Goal: Navigation & Orientation: Find specific page/section

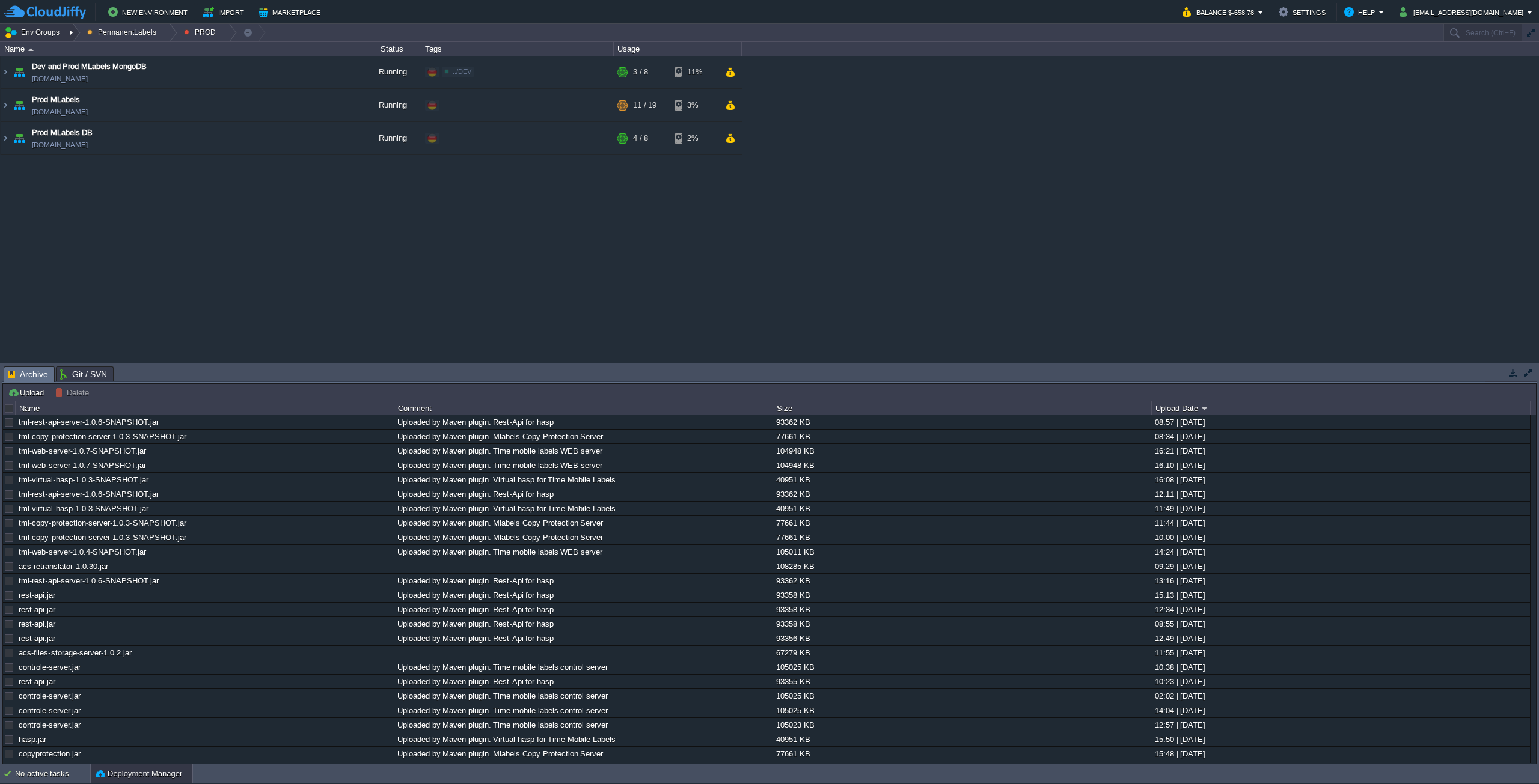
click at [54, 31] on button "Env Groups" at bounding box center [33, 33] width 60 height 17
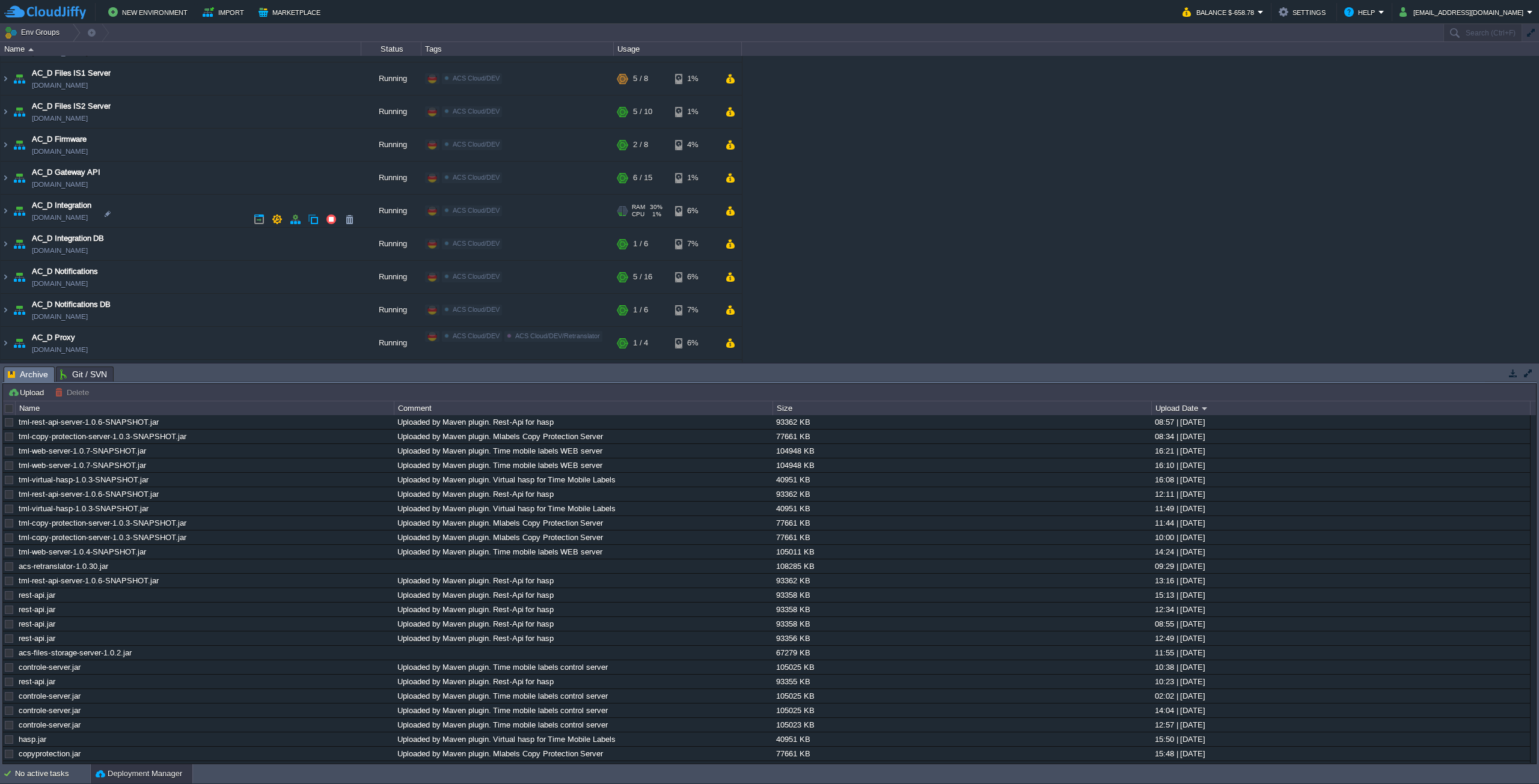
scroll to position [241, 0]
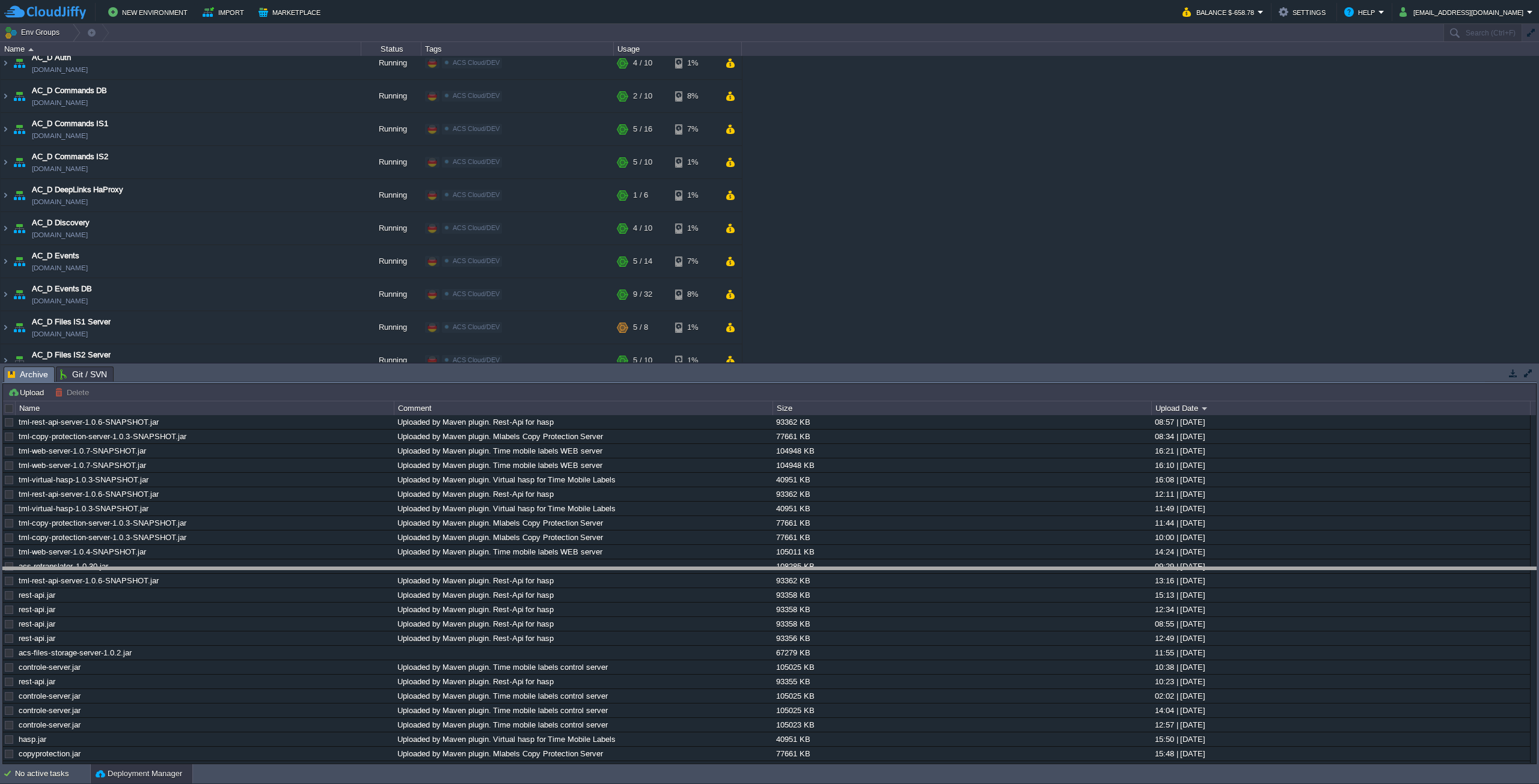
drag, startPoint x: 294, startPoint y: 381, endPoint x: 308, endPoint y: 581, distance: 200.5
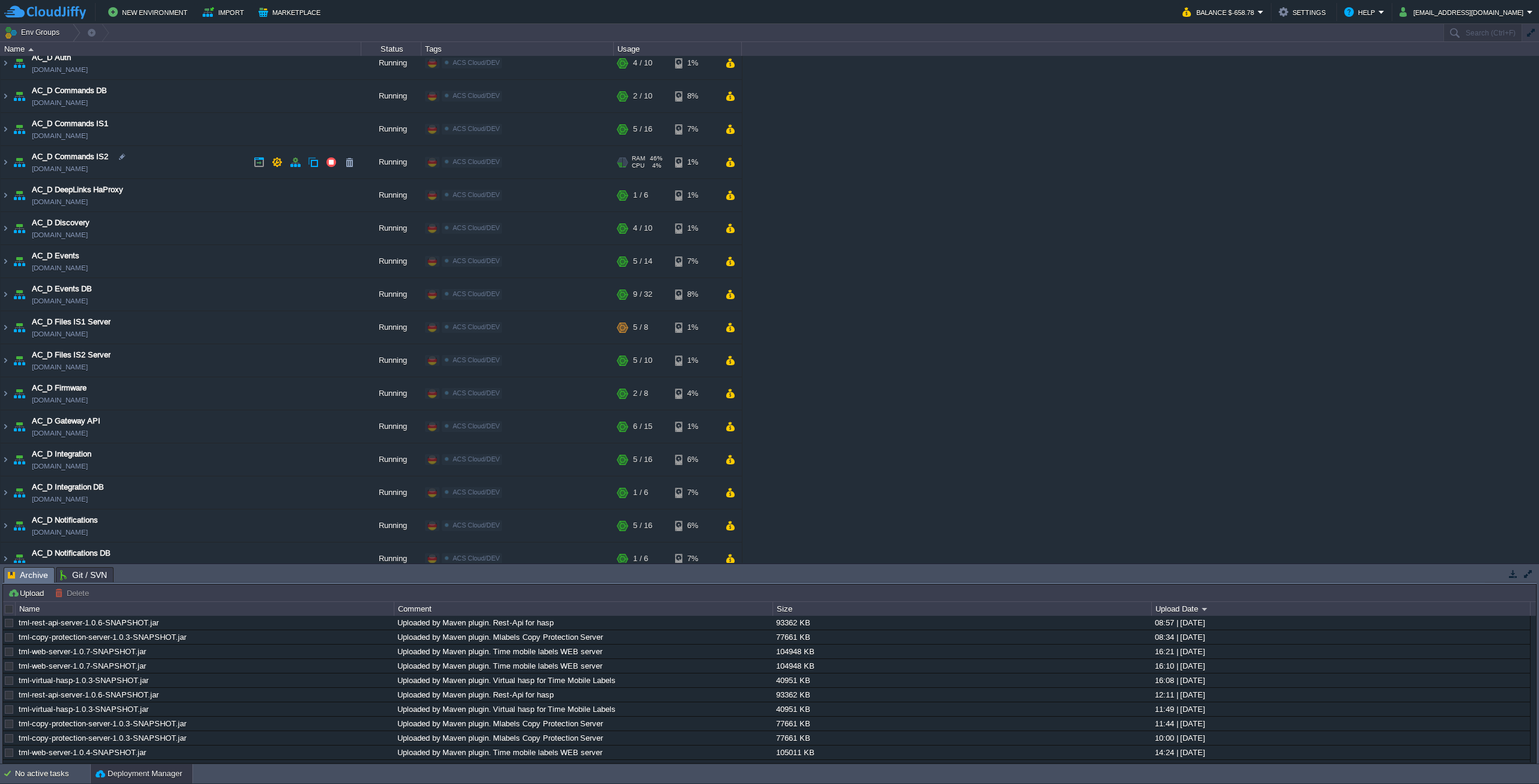
scroll to position [0, 0]
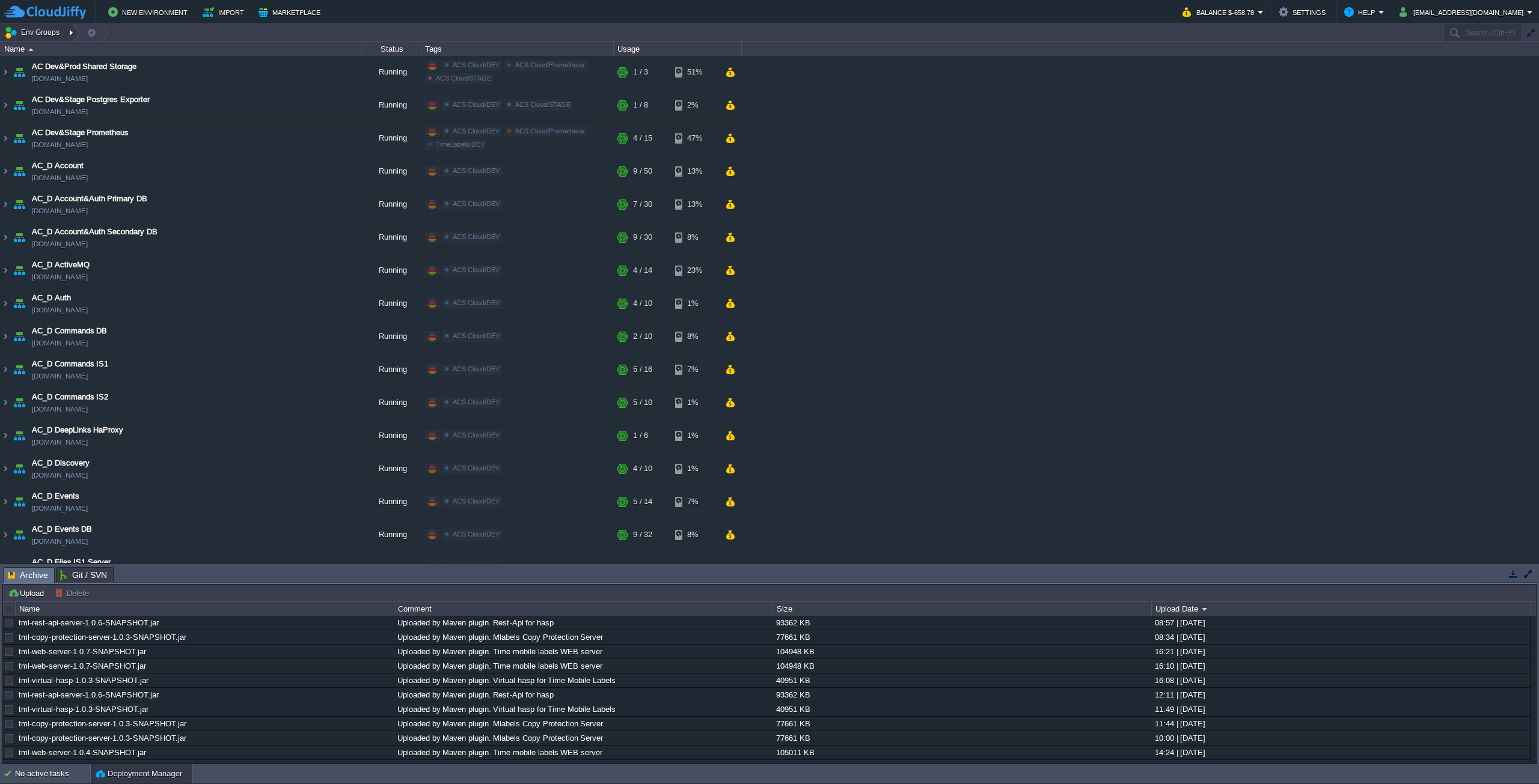
click at [65, 35] on div at bounding box center [72, 33] width 16 height 18
drag, startPoint x: 122, startPoint y: 51, endPoint x: 143, endPoint y: 51, distance: 21.0
click at [122, 51] on span "DEV" at bounding box center [118, 53] width 16 height 9
click at [39, 37] on button "Env Groups" at bounding box center [33, 33] width 60 height 17
click at [51, 35] on button "Env Groups" at bounding box center [33, 33] width 60 height 17
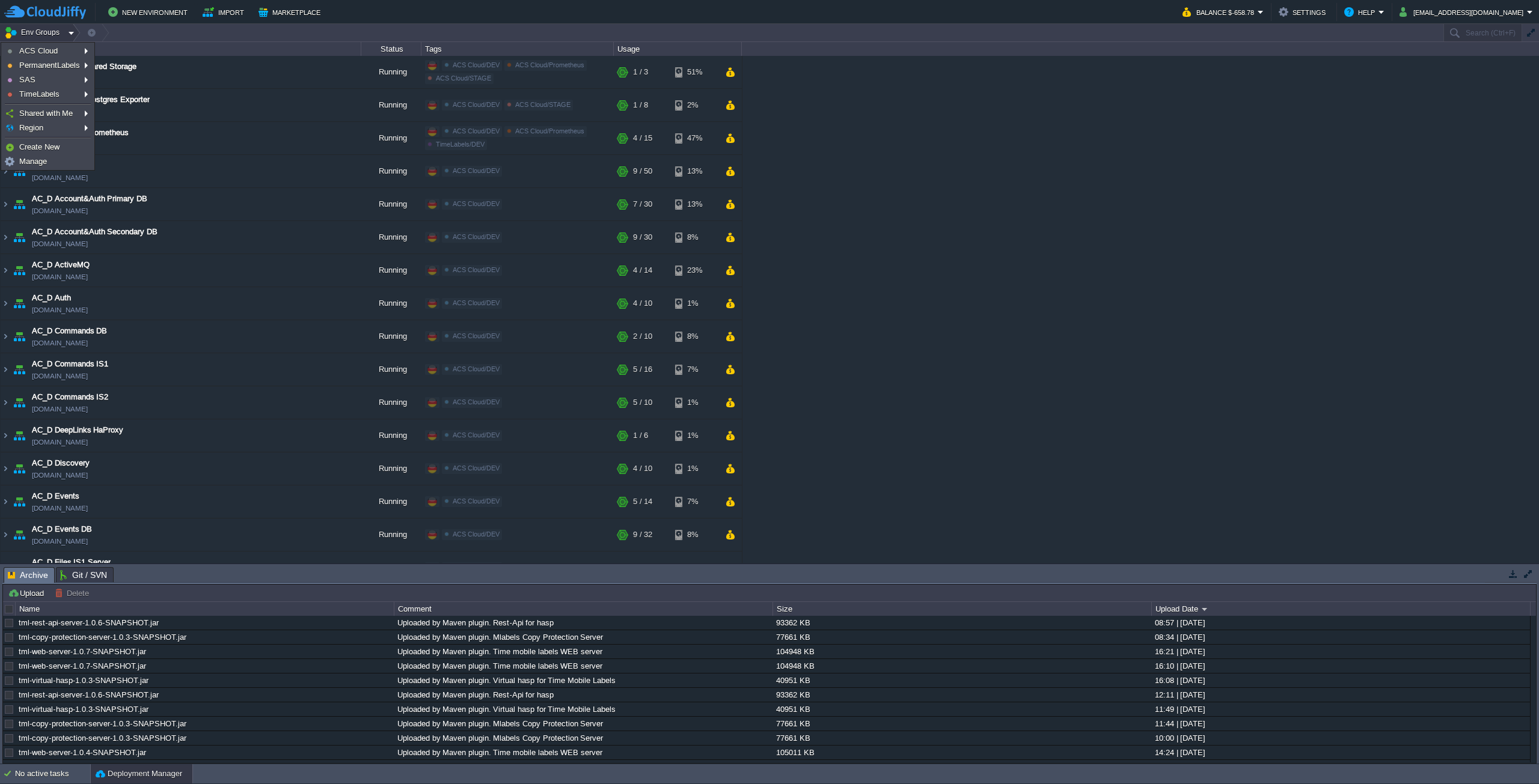
click at [61, 45] on link "ACS Cloud" at bounding box center [48, 51] width 90 height 13
click at [140, 32] on div at bounding box center [148, 33] width 16 height 18
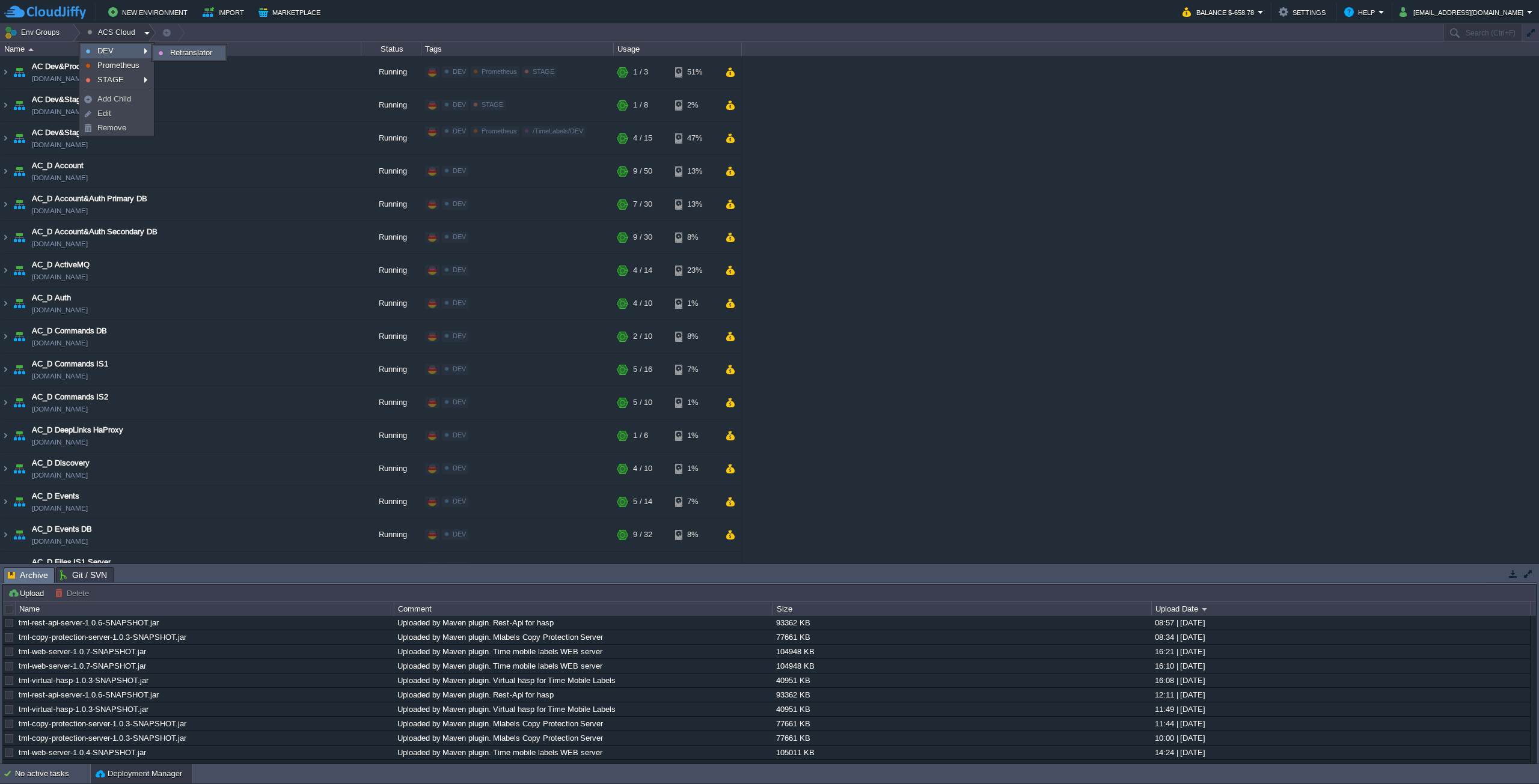
click at [188, 50] on span "Retranslator" at bounding box center [191, 53] width 42 height 9
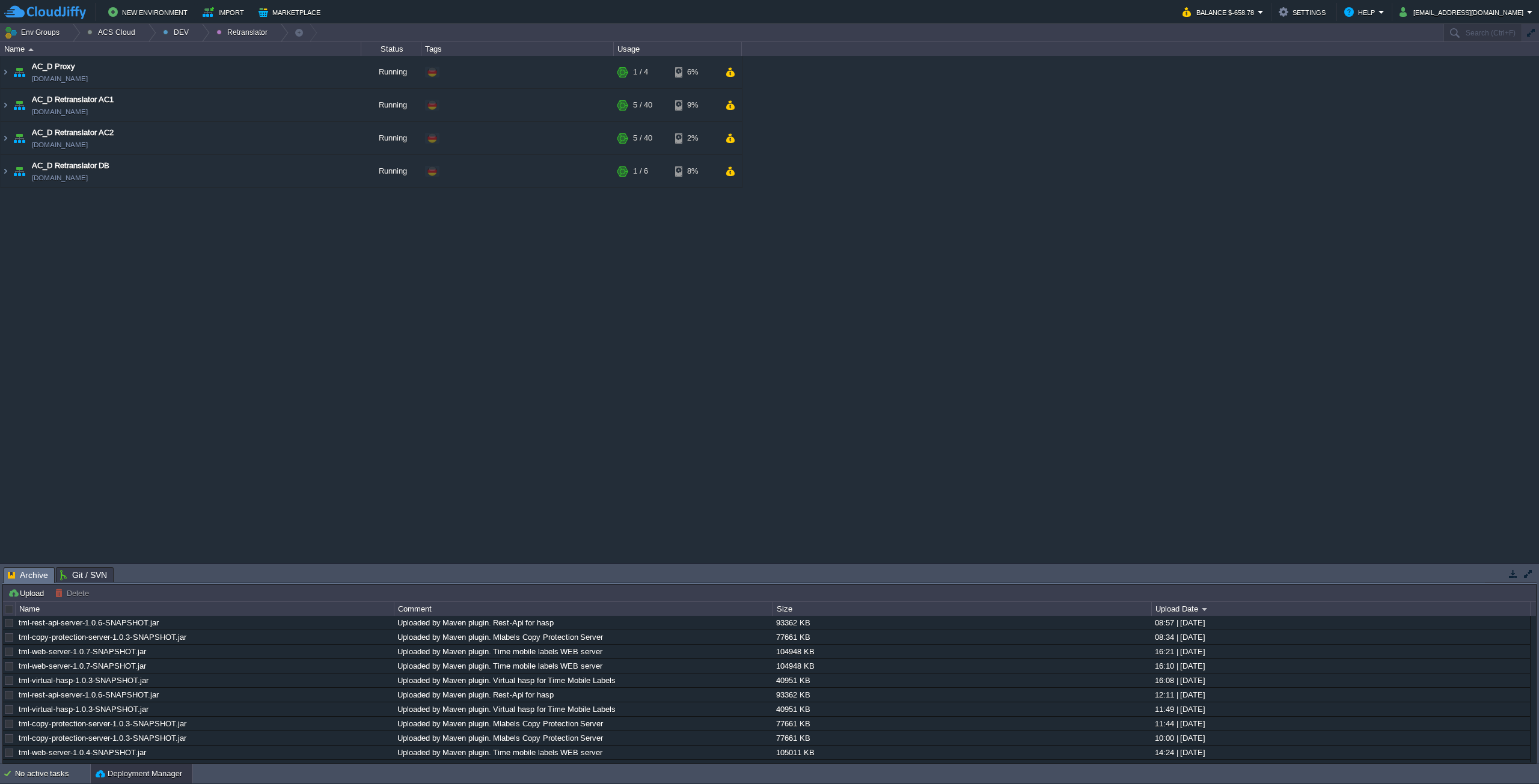
drag, startPoint x: 249, startPoint y: 386, endPoint x: 128, endPoint y: 227, distance: 199.8
click at [249, 384] on div "AC Dev&Prod Shared Storage [DOMAIN_NAME] Running DEV Prometheus STAGE Edit RAM …" at bounding box center [769, 309] width 1539 height 507
click at [8, 105] on img at bounding box center [5, 105] width 10 height 33
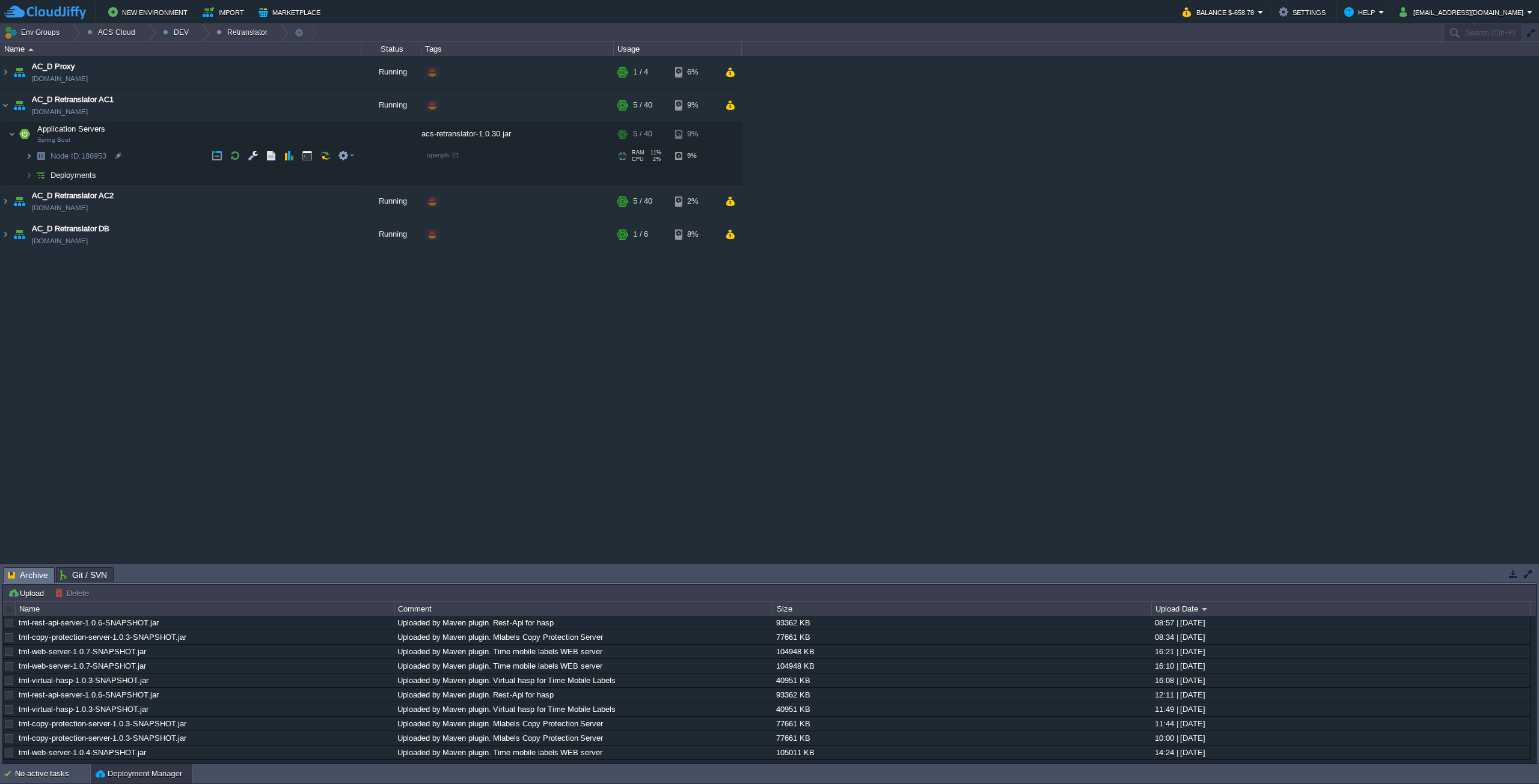
click at [30, 154] on img at bounding box center [29, 156] width 7 height 18
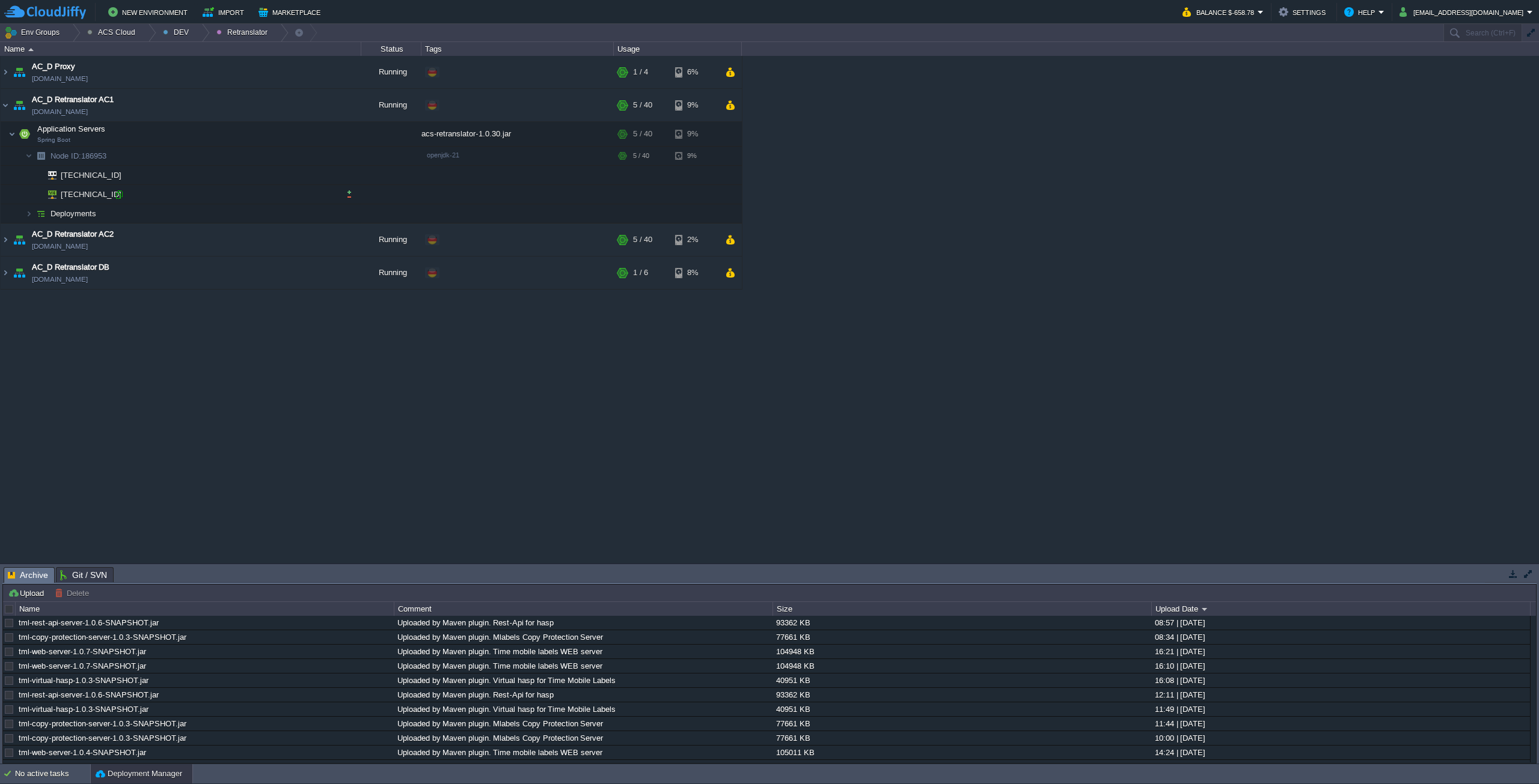
click at [121, 193] on div at bounding box center [119, 195] width 11 height 11
